Goal: Transaction & Acquisition: Book appointment/travel/reservation

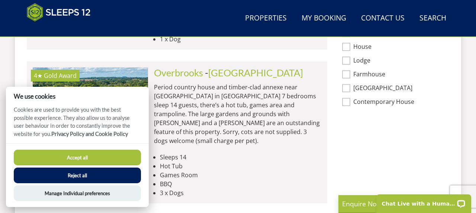
scroll to position [631, 0]
click at [89, 175] on button "Reject all" at bounding box center [77, 175] width 127 height 16
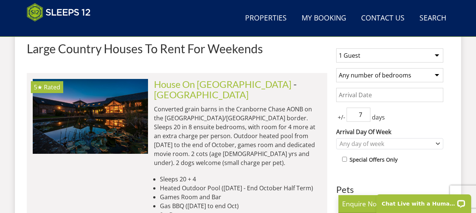
scroll to position [301, 0]
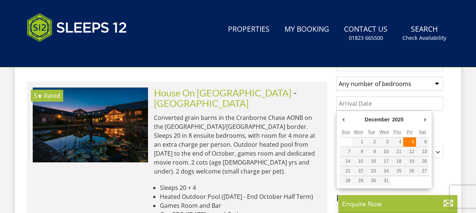
type input "[DATE]"
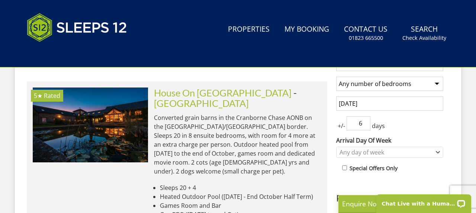
click at [363, 127] on input "6" at bounding box center [358, 123] width 24 height 14
click at [364, 126] on input "5" at bounding box center [358, 123] width 24 height 14
click at [364, 126] on input "4" at bounding box center [358, 123] width 24 height 14
click at [364, 126] on input "3" at bounding box center [358, 123] width 24 height 14
click at [364, 126] on input "2" at bounding box center [358, 123] width 24 height 14
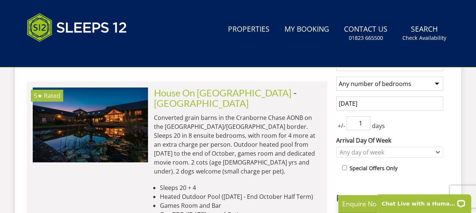
click at [364, 126] on input "1" at bounding box center [358, 123] width 24 height 14
click at [365, 120] on input "2" at bounding box center [358, 123] width 24 height 14
click at [367, 129] on input "2" at bounding box center [358, 123] width 24 height 14
click at [365, 125] on input "1" at bounding box center [358, 123] width 24 height 14
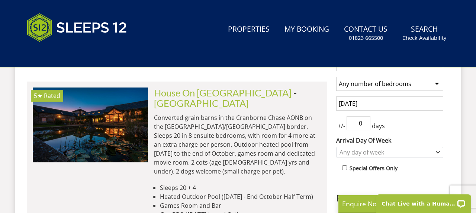
type input "0"
click at [365, 125] on input "0" at bounding box center [358, 123] width 24 height 14
click at [360, 152] on div "Any day of week" at bounding box center [385, 152] width 96 height 8
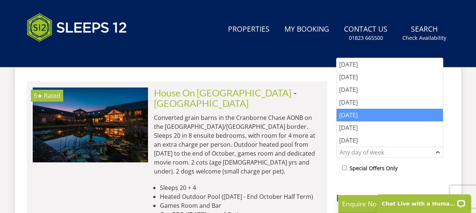
click at [360, 114] on div "[DATE]" at bounding box center [389, 115] width 106 height 13
click at [394, 170] on label "Special Offers Only" at bounding box center [373, 168] width 48 height 8
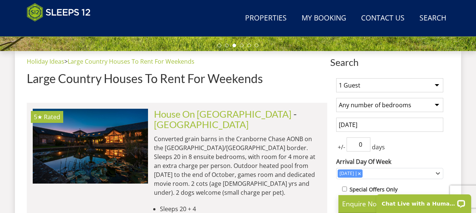
scroll to position [272, 0]
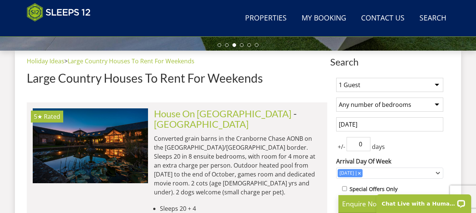
click at [388, 109] on select "Any number of bedrooms 1 Bedroom 2 Bedrooms 3 Bedrooms 4 Bedrooms 5 Bedrooms 6 …" at bounding box center [389, 104] width 107 height 14
select select "5"
click at [336, 97] on select "Any number of bedrooms 1 Bedroom 2 Bedrooms 3 Bedrooms 4 Bedrooms 5 Bedrooms 6 …" at bounding box center [389, 104] width 107 height 14
click at [375, 83] on select "1 Guest 2 Guests 3 Guests 4 Guests 5 Guests 6 Guests 7 Guests 8 Guests 9 Guests…" at bounding box center [389, 85] width 107 height 14
select select "10"
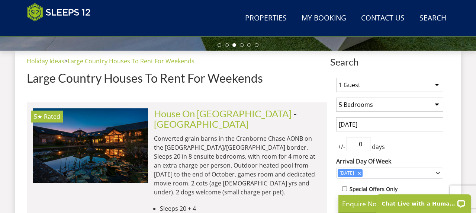
click at [336, 78] on select "1 Guest 2 Guests 3 Guests 4 Guests 5 Guests 6 Guests 7 Guests 8 Guests 9 Guests…" at bounding box center [389, 85] width 107 height 14
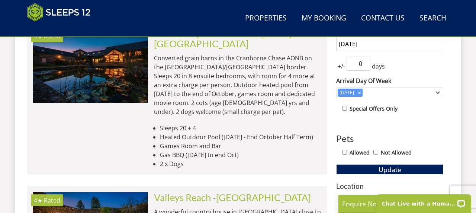
scroll to position [357, 0]
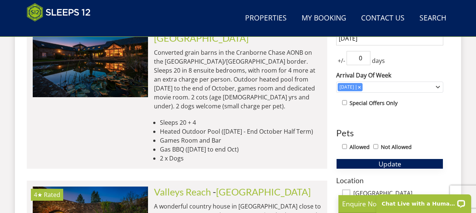
click at [375, 161] on button "Update" at bounding box center [389, 163] width 107 height 10
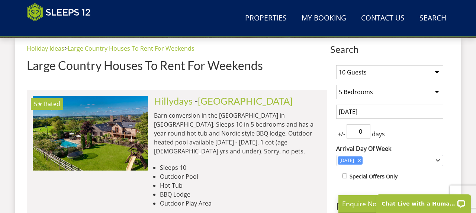
scroll to position [296, 0]
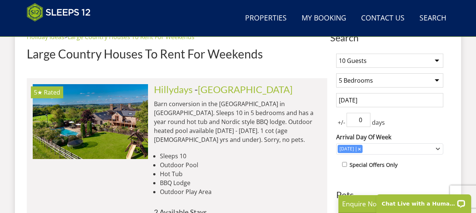
click at [364, 80] on select "Any number of bedrooms 1 Bedroom 2 Bedrooms 3 Bedrooms 4 Bedrooms 5 Bedrooms 6 …" at bounding box center [389, 80] width 107 height 14
select select "0"
click at [336, 73] on select "Any number of bedrooms 1 Bedroom 2 Bedrooms 3 Bedrooms 4 Bedrooms 5 Bedrooms 6 …" at bounding box center [389, 80] width 107 height 14
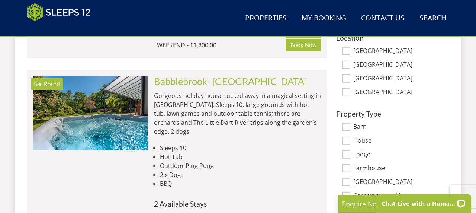
scroll to position [348, 0]
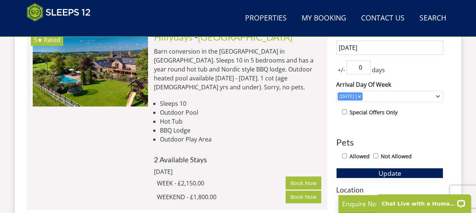
click at [368, 170] on button "Update" at bounding box center [389, 173] width 107 height 10
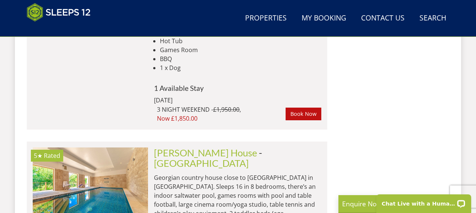
scroll to position [1314, 0]
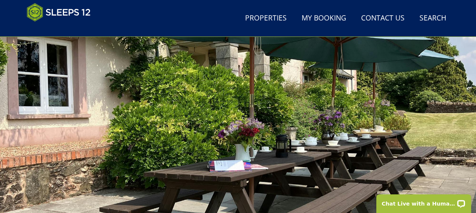
scroll to position [84, 0]
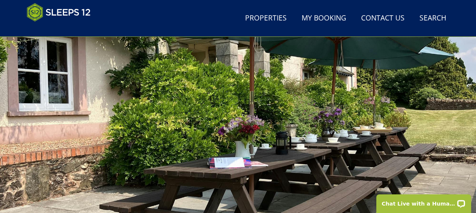
click at [412, 108] on div at bounding box center [238, 108] width 476 height 260
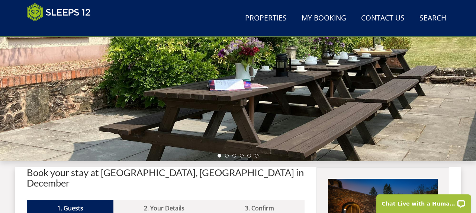
scroll to position [175, 0]
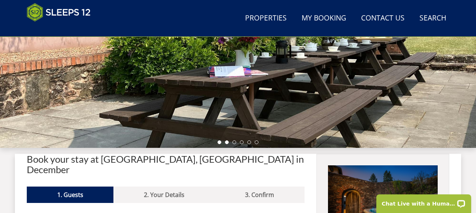
click at [227, 142] on li at bounding box center [227, 142] width 4 height 4
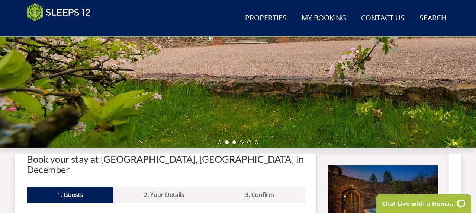
click at [234, 143] on li at bounding box center [234, 142] width 4 height 4
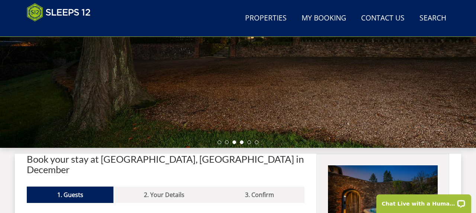
click at [241, 143] on li at bounding box center [242, 142] width 4 height 4
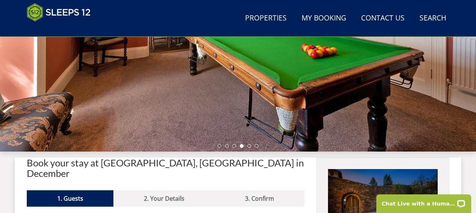
scroll to position [171, 0]
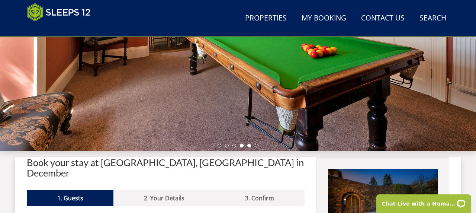
click at [249, 146] on li at bounding box center [249, 145] width 4 height 4
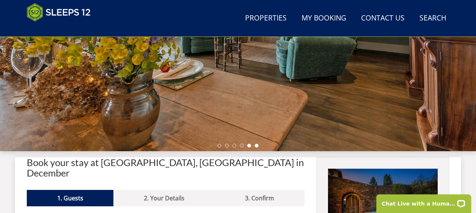
click at [257, 145] on li at bounding box center [257, 145] width 4 height 4
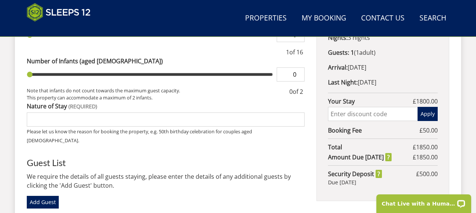
scroll to position [355, 0]
